Goal: Task Accomplishment & Management: Use online tool/utility

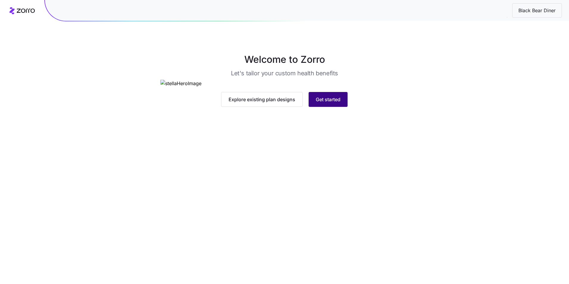
click at [321, 103] on span "Get started" at bounding box center [328, 99] width 25 height 7
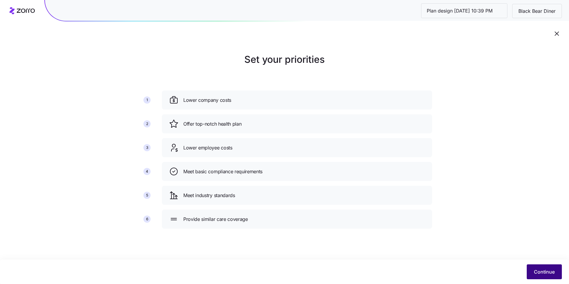
click at [545, 277] on button "Continue" at bounding box center [544, 271] width 35 height 15
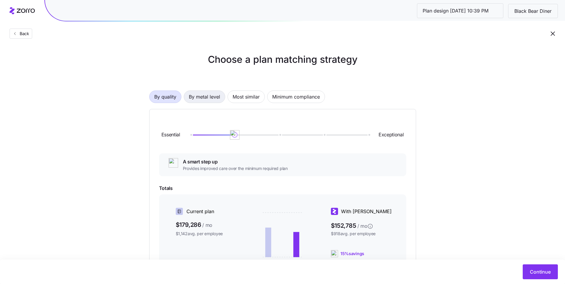
click at [204, 96] on span "By metal level" at bounding box center [204, 97] width 31 height 12
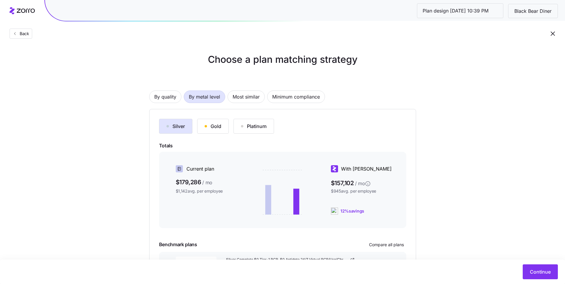
click at [185, 131] on button "Silver" at bounding box center [175, 126] width 33 height 15
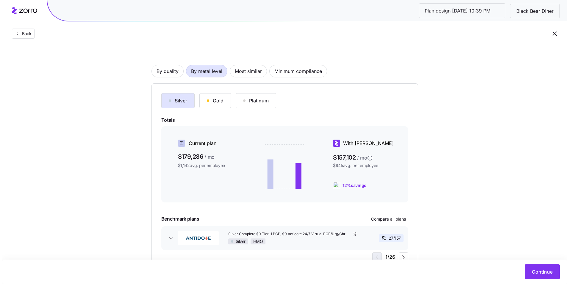
scroll to position [51, 0]
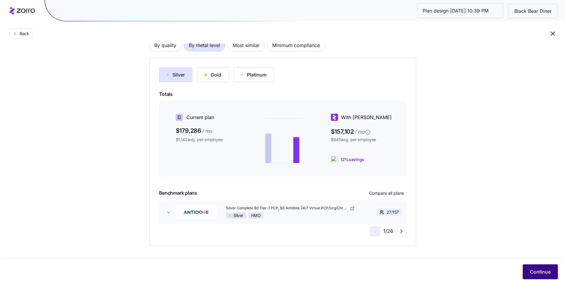
click at [533, 269] on span "Continue" at bounding box center [540, 271] width 21 height 7
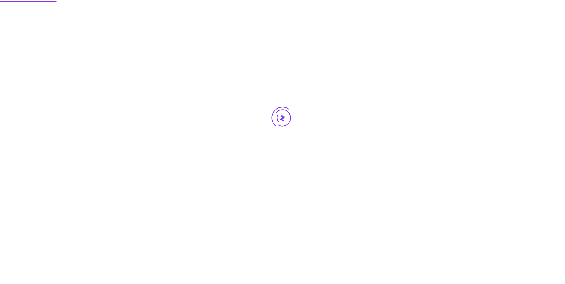
scroll to position [0, 0]
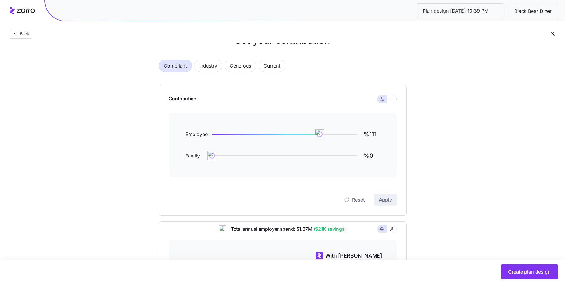
scroll to position [30, 0]
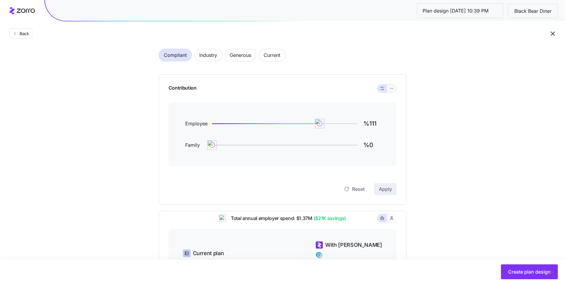
click at [390, 85] on button "button" at bounding box center [392, 89] width 10 height 8
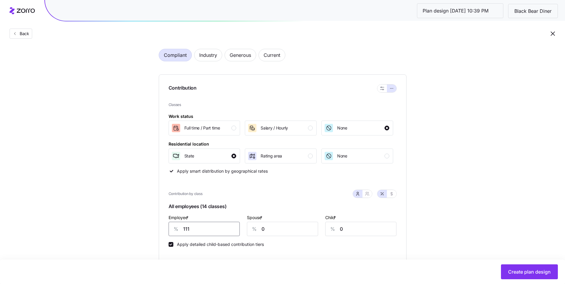
drag, startPoint x: 192, startPoint y: 229, endPoint x: 173, endPoint y: 228, distance: 19.1
click at [172, 228] on div "% 111" at bounding box center [203, 229] width 71 height 14
type input "80"
drag, startPoint x: 275, startPoint y: 228, endPoint x: 260, endPoint y: 232, distance: 15.9
click at [260, 232] on div "% 0" at bounding box center [282, 229] width 71 height 14
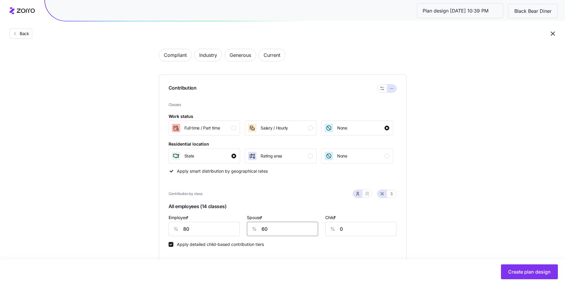
type input "60"
click at [228, 129] on div "Full time / Part time" at bounding box center [203, 128] width 65 height 10
click at [282, 156] on div "Rating area" at bounding box center [279, 156] width 65 height 10
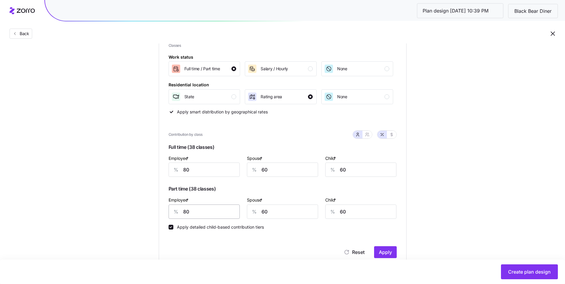
scroll to position [89, 0]
click at [203, 212] on input "80" at bounding box center [203, 211] width 71 height 14
drag, startPoint x: 273, startPoint y: 211, endPoint x: 259, endPoint y: 213, distance: 14.2
click at [259, 213] on div "% 60" at bounding box center [282, 211] width 71 height 14
type input "0"
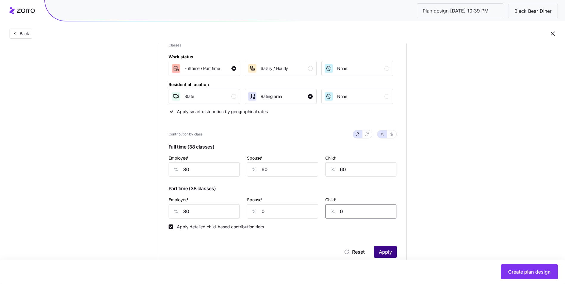
type input "0"
click at [387, 248] on button "Apply" at bounding box center [385, 252] width 23 height 12
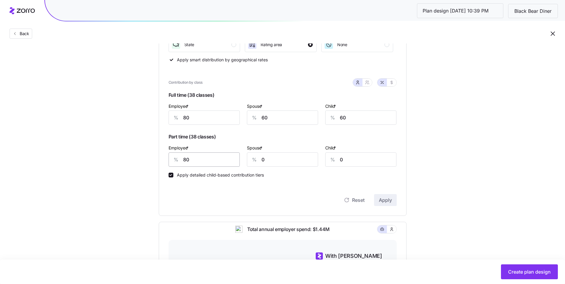
scroll to position [143, 0]
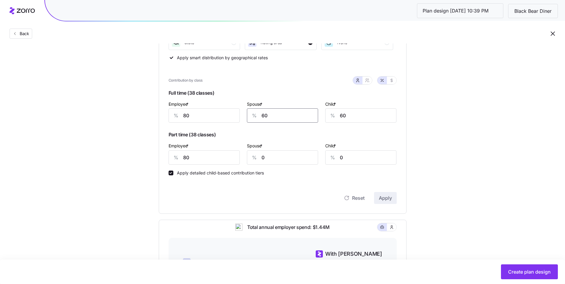
drag, startPoint x: 270, startPoint y: 116, endPoint x: 252, endPoint y: 116, distance: 17.9
click at [252, 116] on div "% 60" at bounding box center [282, 115] width 71 height 14
type input "50"
click at [388, 200] on span "Apply" at bounding box center [385, 197] width 13 height 7
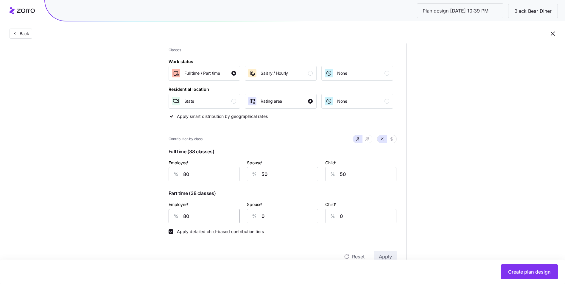
scroll to position [113, 0]
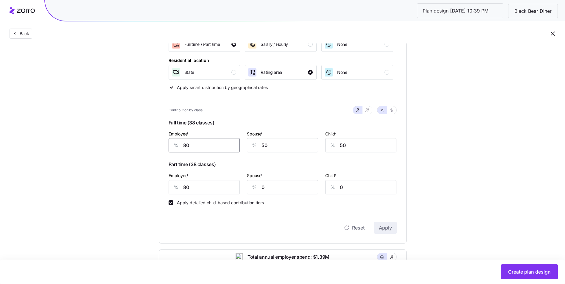
drag, startPoint x: 206, startPoint y: 145, endPoint x: 196, endPoint y: 146, distance: 10.2
click at [196, 146] on input "80" at bounding box center [203, 145] width 71 height 14
drag, startPoint x: 193, startPoint y: 185, endPoint x: 176, endPoint y: 187, distance: 18.1
click at [176, 187] on div "% 80" at bounding box center [203, 187] width 71 height 14
type input "75"
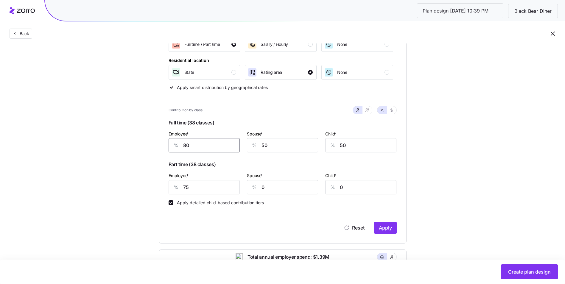
drag, startPoint x: 193, startPoint y: 142, endPoint x: 169, endPoint y: 146, distance: 24.8
click at [169, 146] on div "% 80" at bounding box center [203, 145] width 71 height 14
type input "75"
click at [387, 224] on button "Apply" at bounding box center [385, 228] width 23 height 12
drag, startPoint x: 272, startPoint y: 146, endPoint x: 259, endPoint y: 147, distance: 13.1
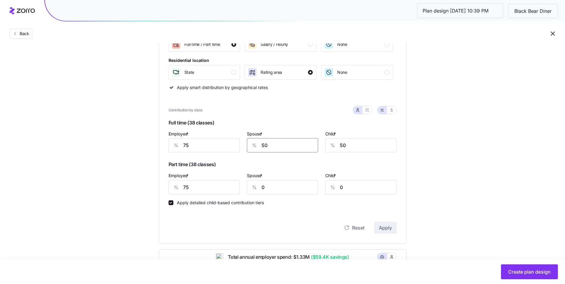
click at [259, 147] on div "% 50" at bounding box center [282, 145] width 71 height 14
type input "40"
click at [384, 230] on span "Apply" at bounding box center [385, 227] width 13 height 7
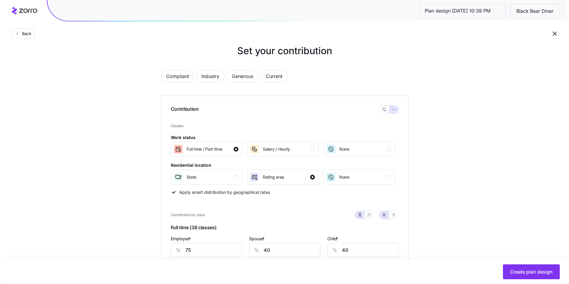
scroll to position [0, 0]
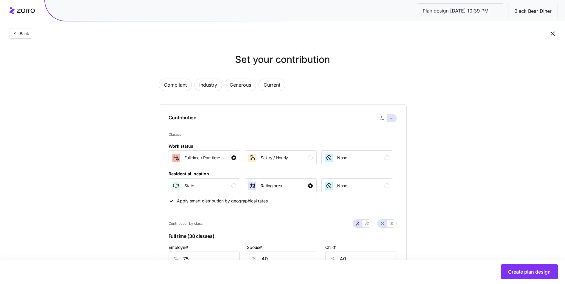
click at [518, 261] on div "Create plan design" at bounding box center [282, 272] width 565 height 24
click at [522, 268] on span "Create plan design" at bounding box center [529, 271] width 43 height 7
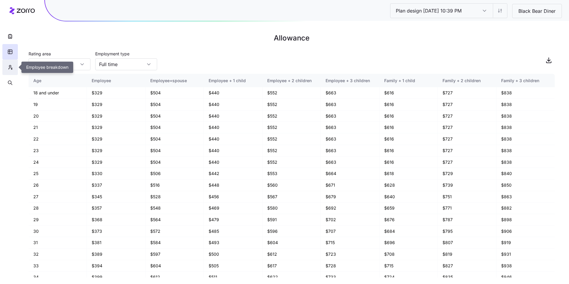
click at [7, 66] on button "button" at bounding box center [9, 67] width 15 height 15
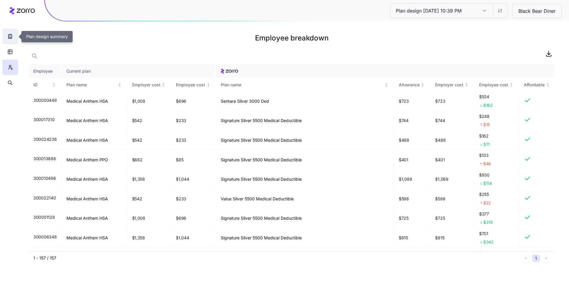
click at [10, 39] on icon "button" at bounding box center [10, 36] width 6 height 6
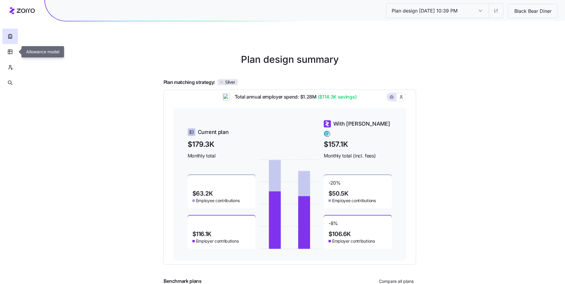
drag, startPoint x: 15, startPoint y: 54, endPoint x: 20, endPoint y: 54, distance: 4.8
click at [16, 54] on button "button" at bounding box center [9, 51] width 15 height 15
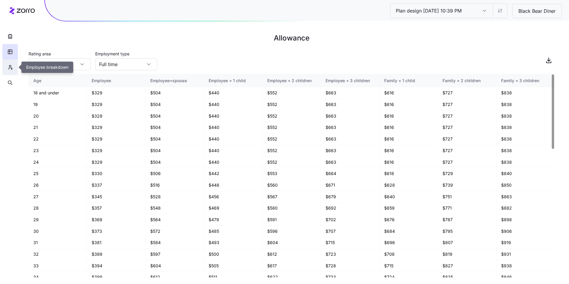
click at [4, 64] on button "button" at bounding box center [9, 67] width 15 height 15
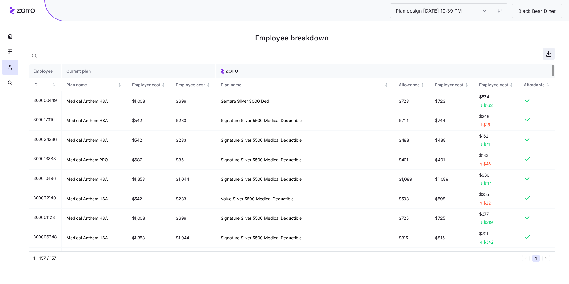
click at [546, 56] on icon "button" at bounding box center [548, 53] width 7 height 7
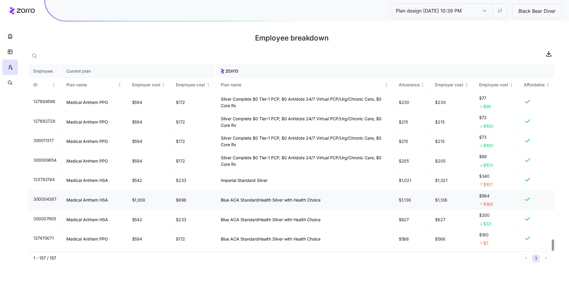
scroll to position [2905, 0]
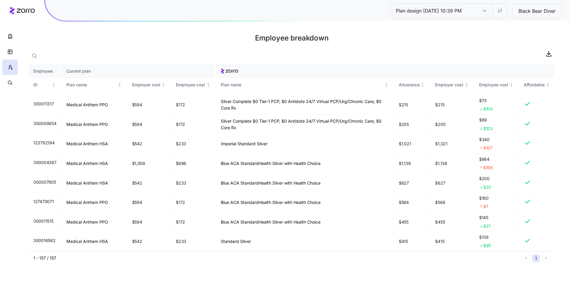
click at [378, 42] on h1 "Employee breakdown" at bounding box center [292, 38] width 526 height 14
